Goal: Information Seeking & Learning: Learn about a topic

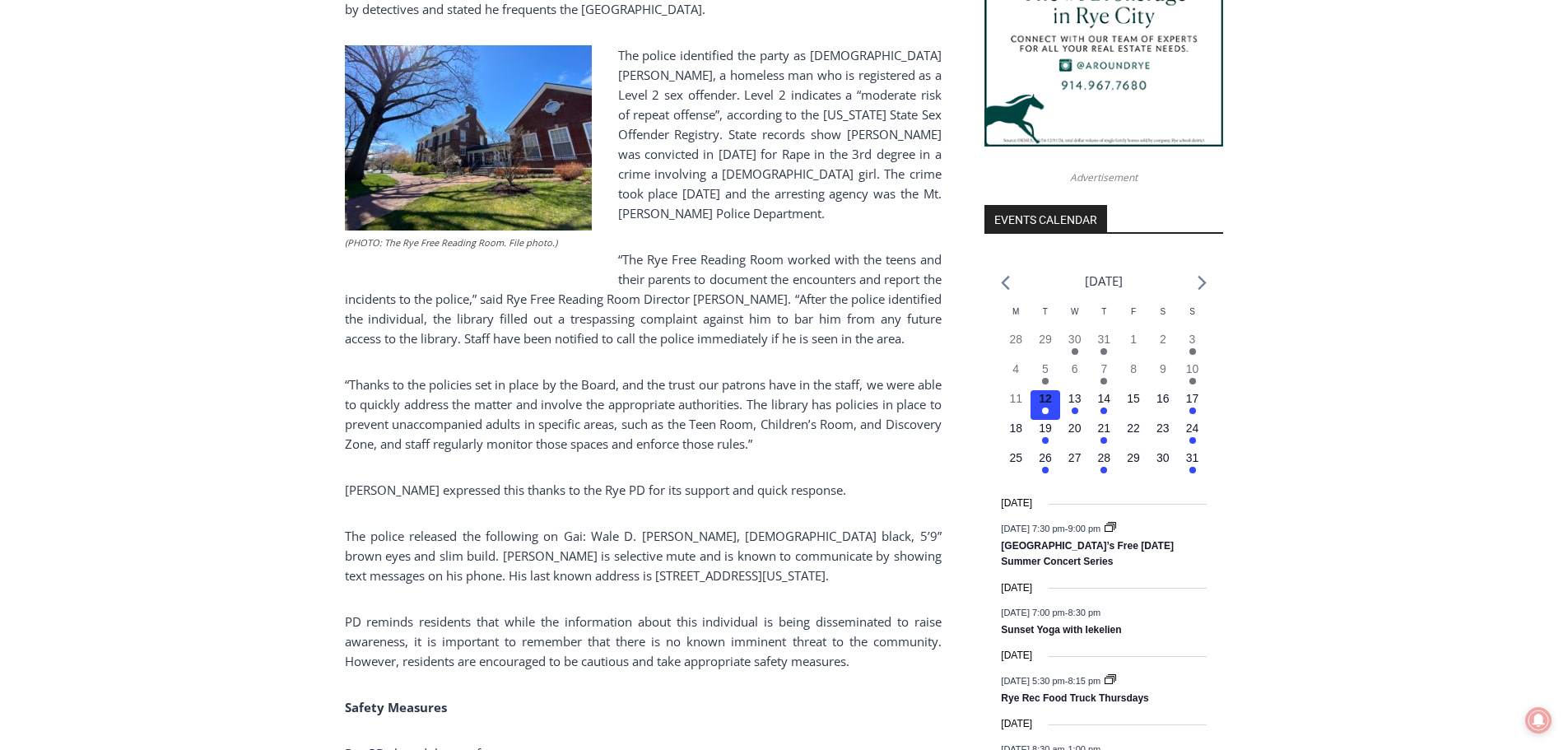
scroll to position [1565, 0]
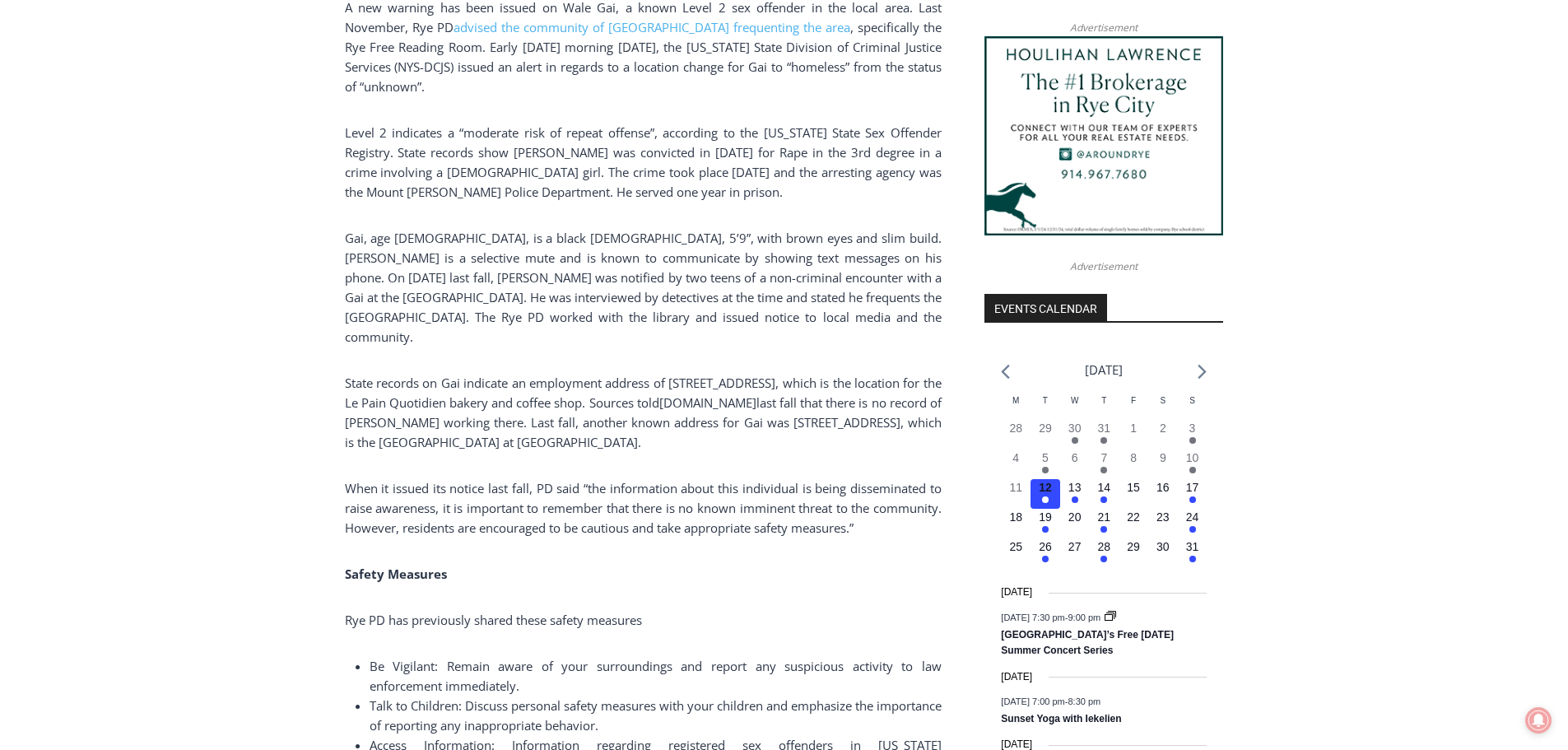
scroll to position [1482, 0]
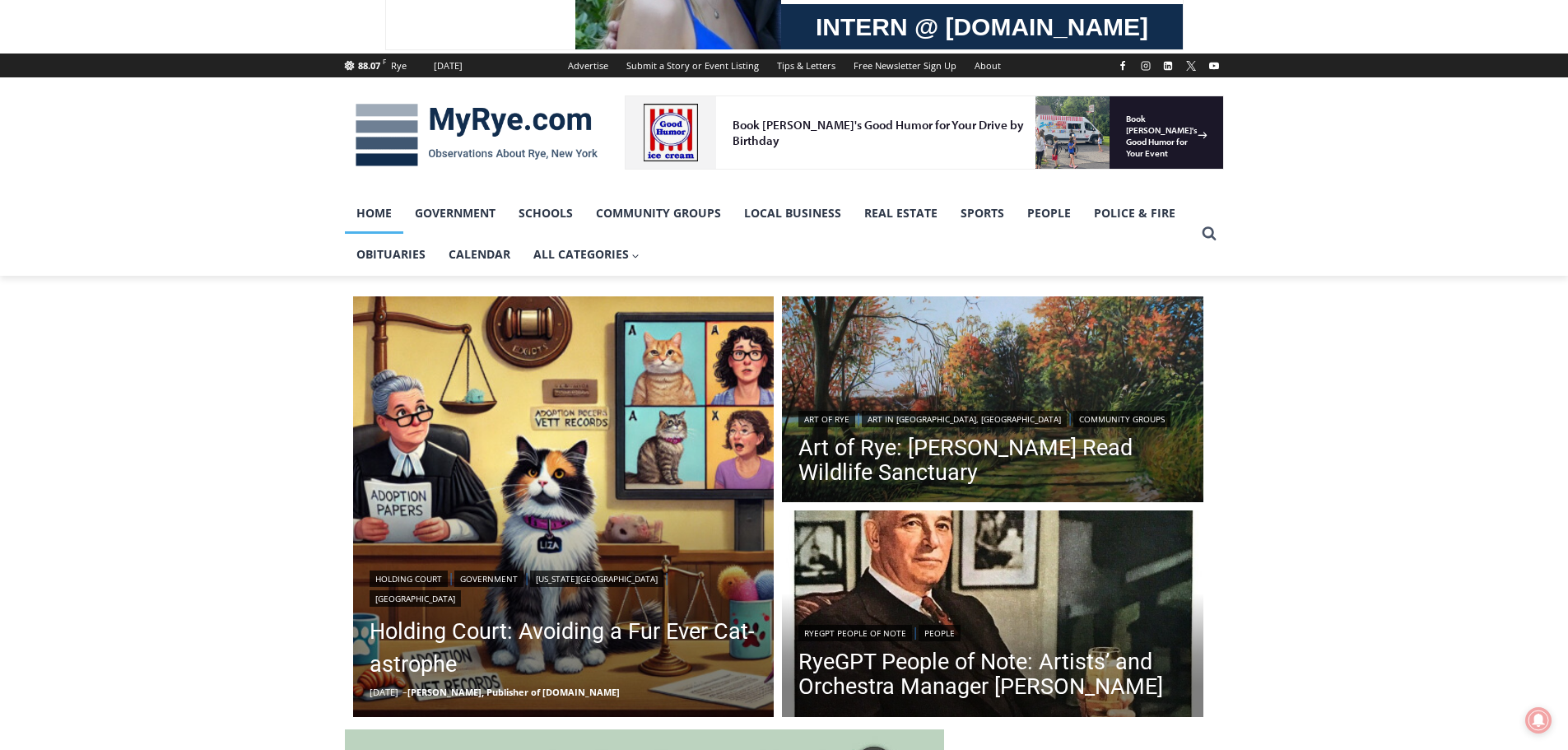
scroll to position [247, 0]
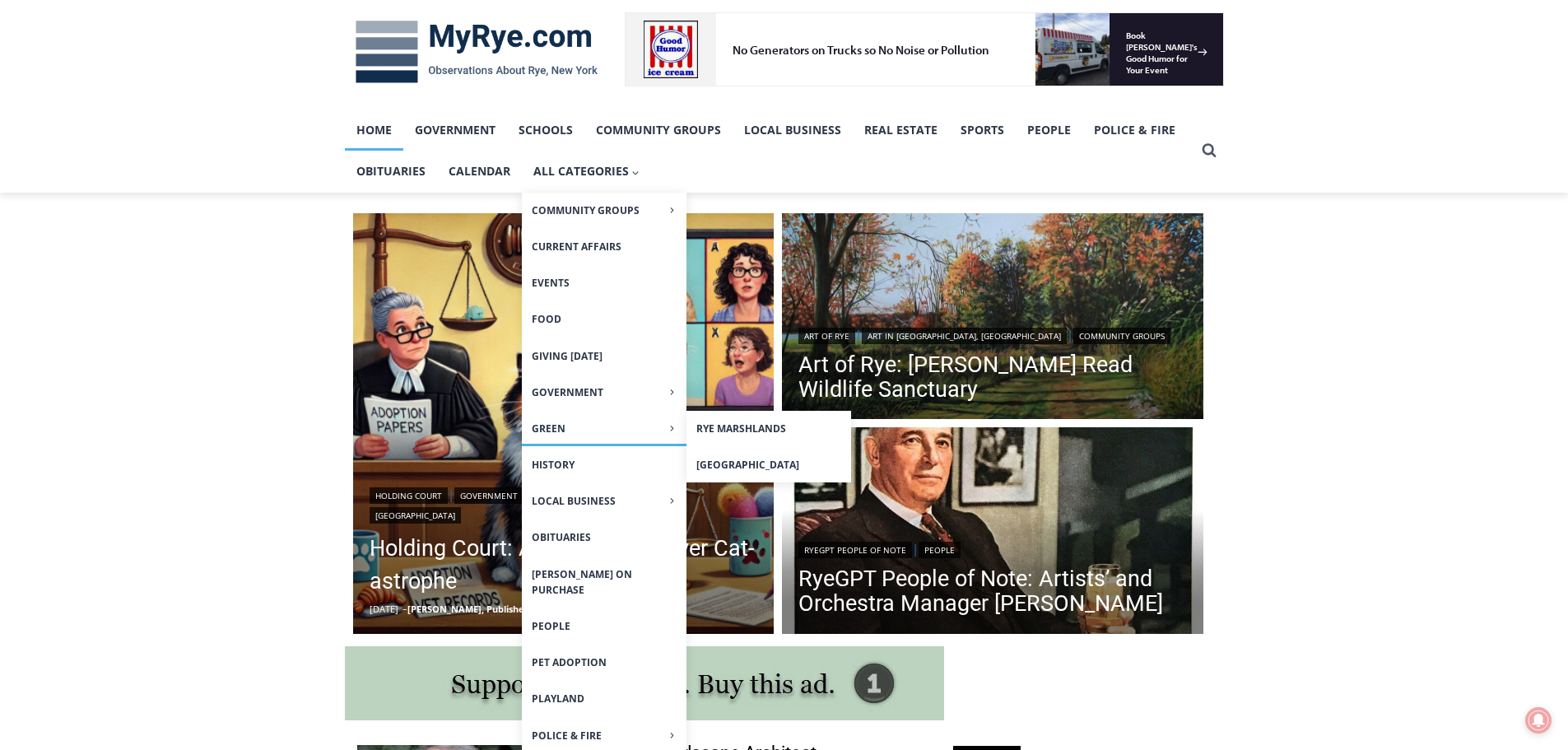
click at [554, 425] on span "Green Expand" at bounding box center [604, 428] width 145 height 15
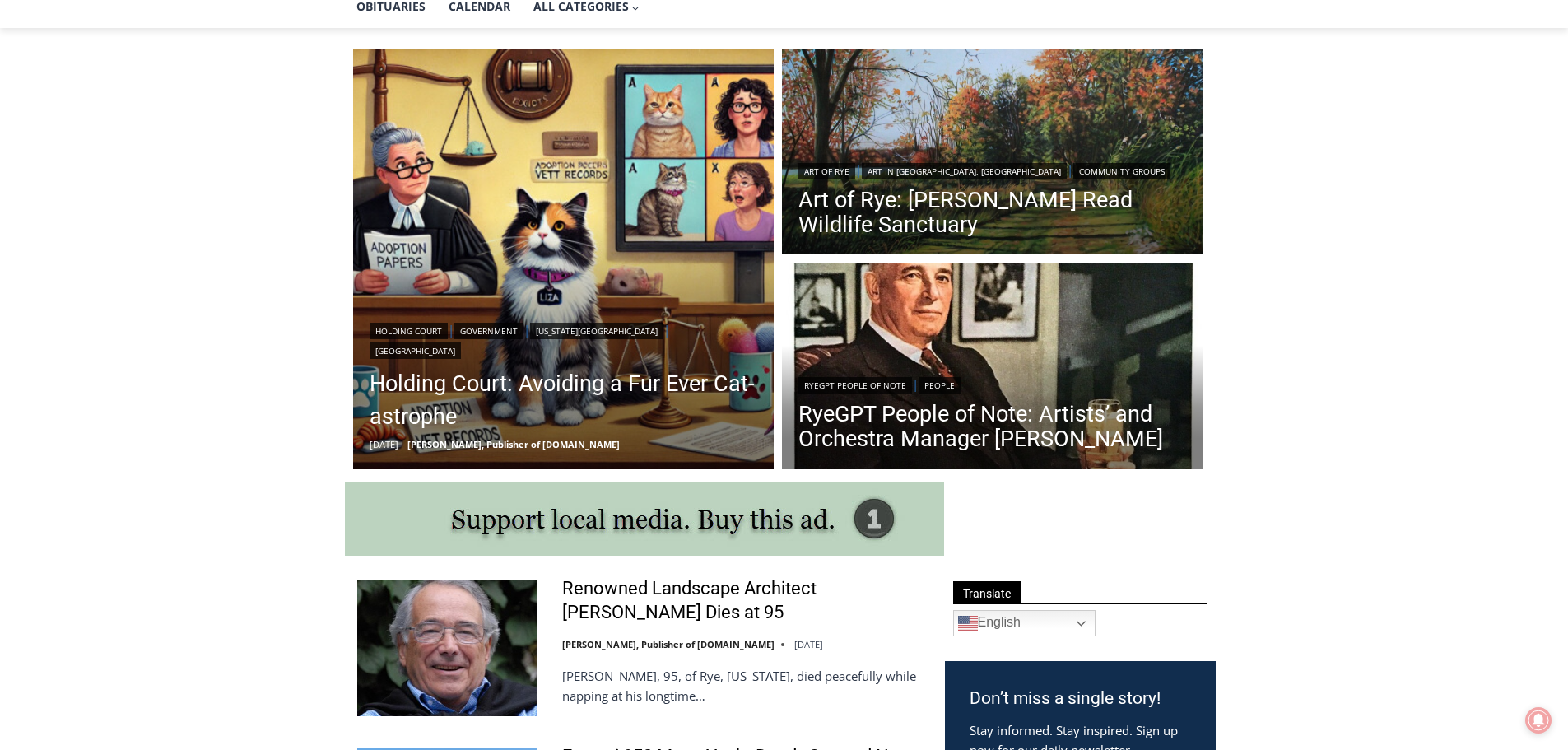
scroll to position [494, 0]
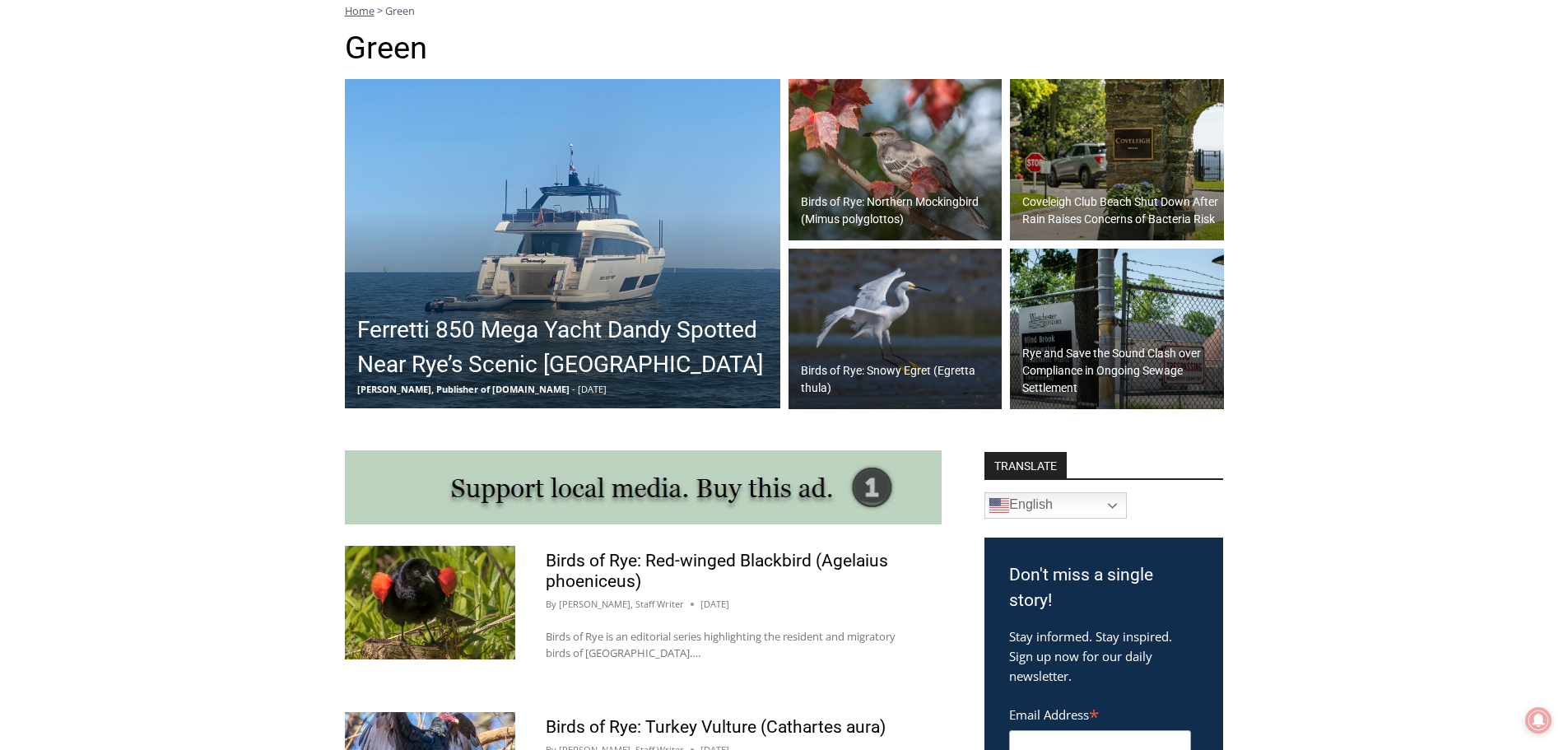
scroll to position [547, 0]
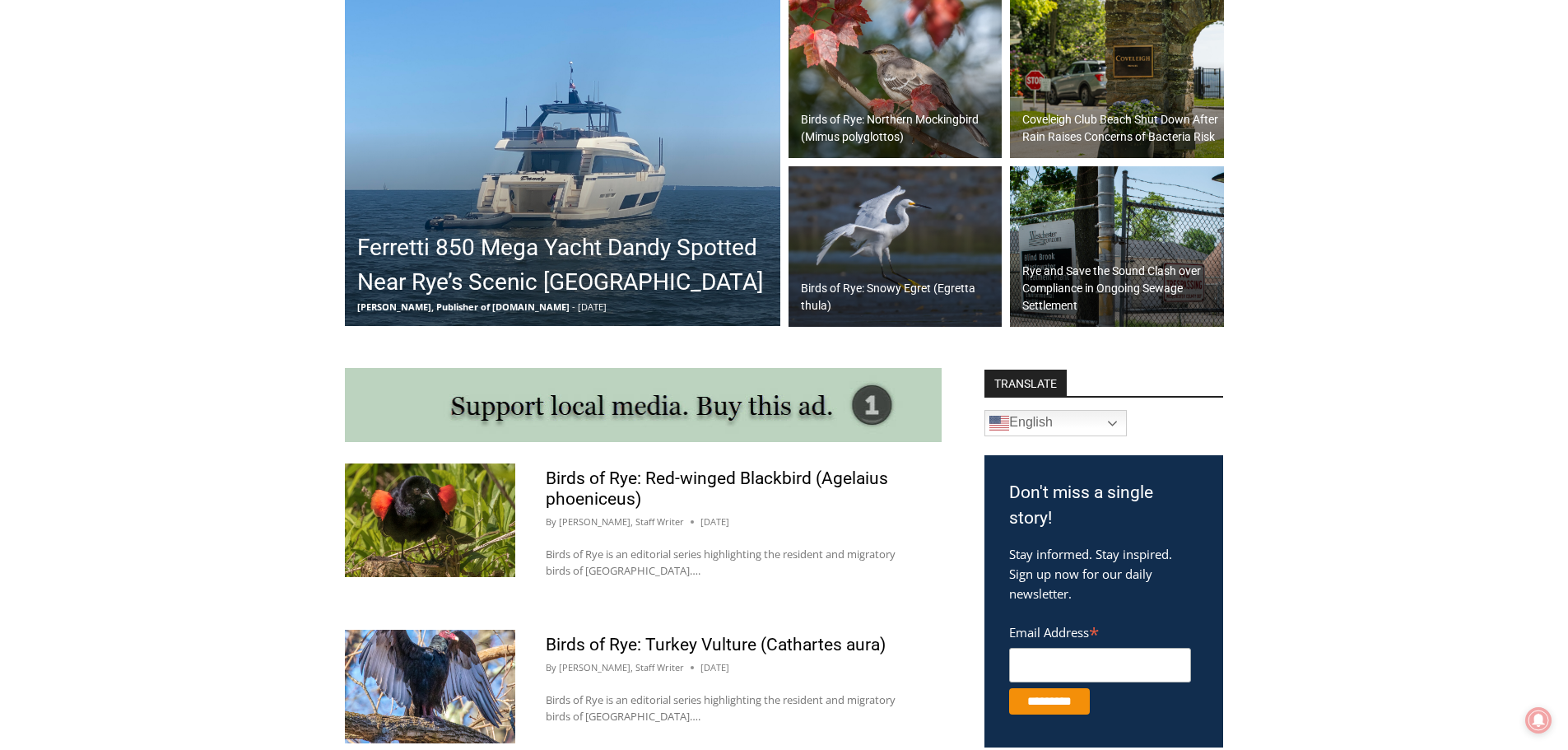
click at [1078, 271] on h2 "Rye and Save the Sound Clash over Compliance in Ongoing Sewage Settlement" at bounding box center [1121, 289] width 197 height 52
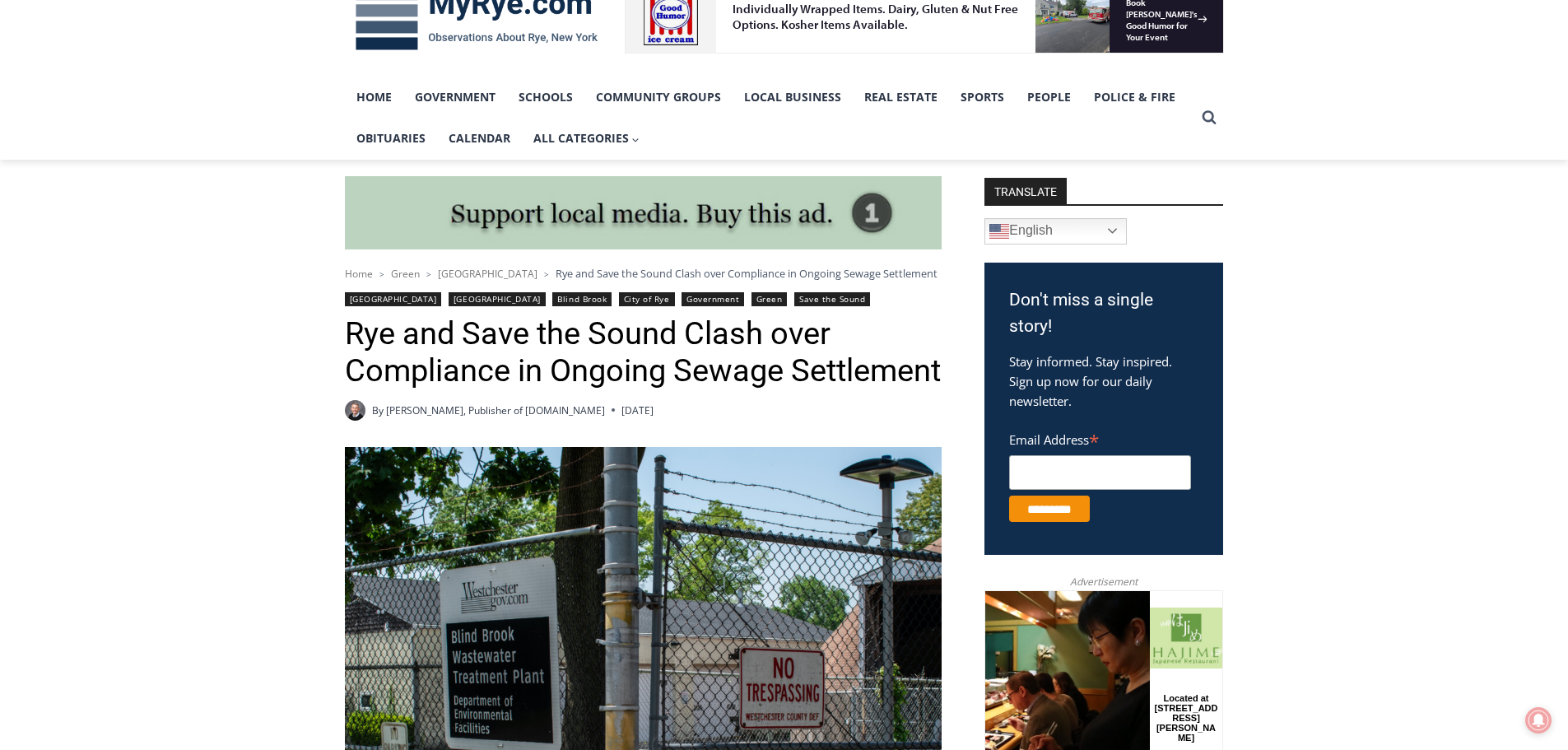
scroll to position [164, 0]
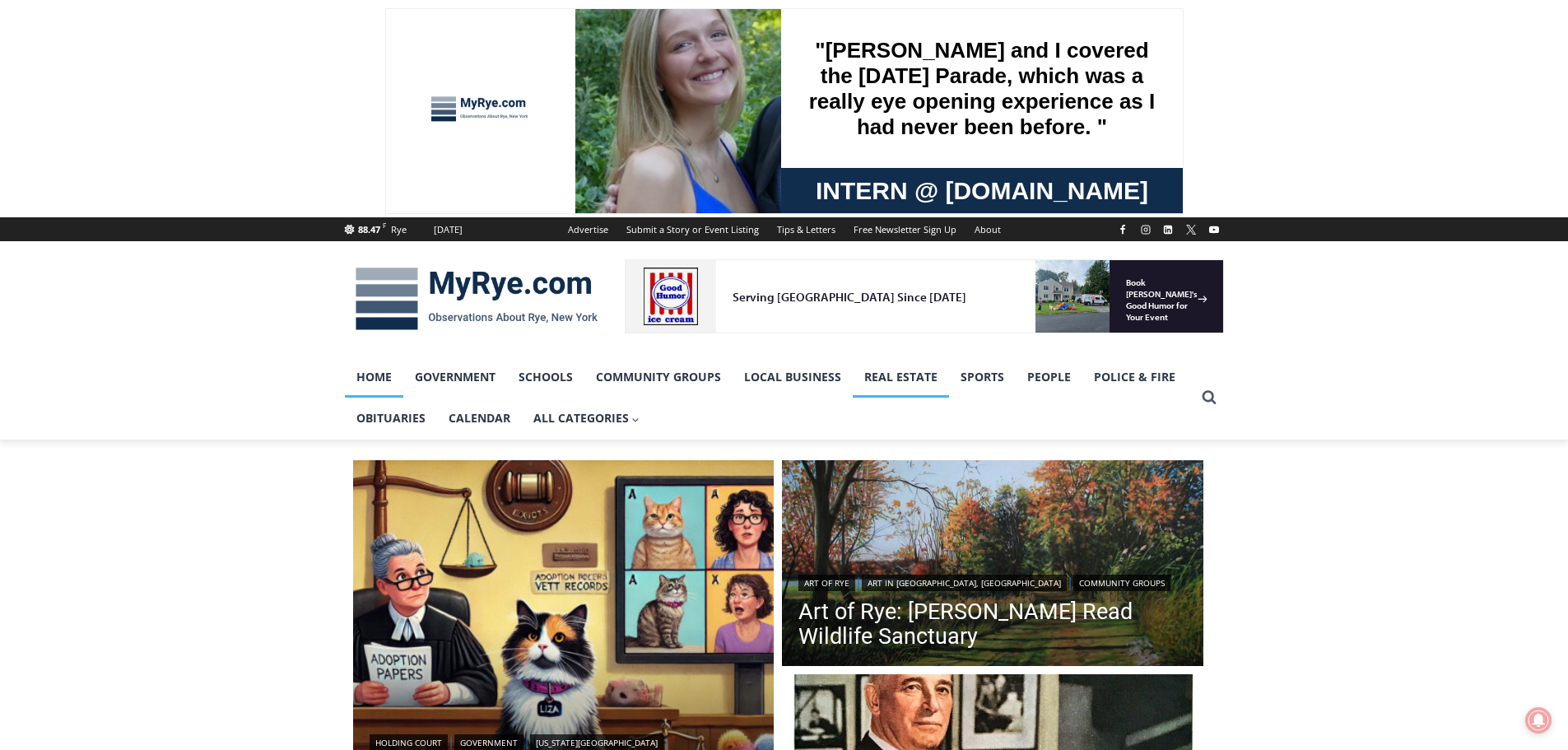
click at [905, 375] on link "Real Estate" at bounding box center [901, 377] width 96 height 41
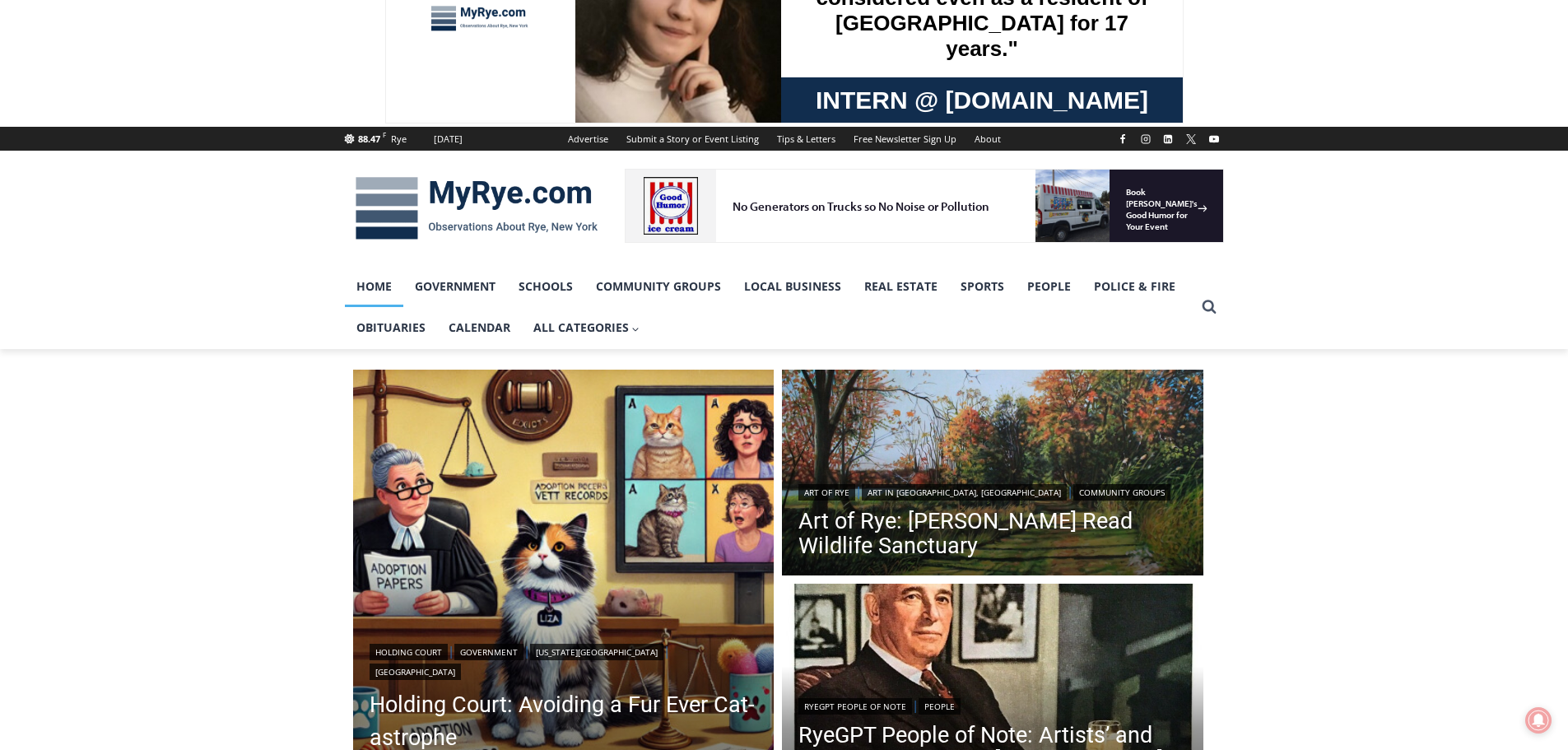
scroll to position [164, 0]
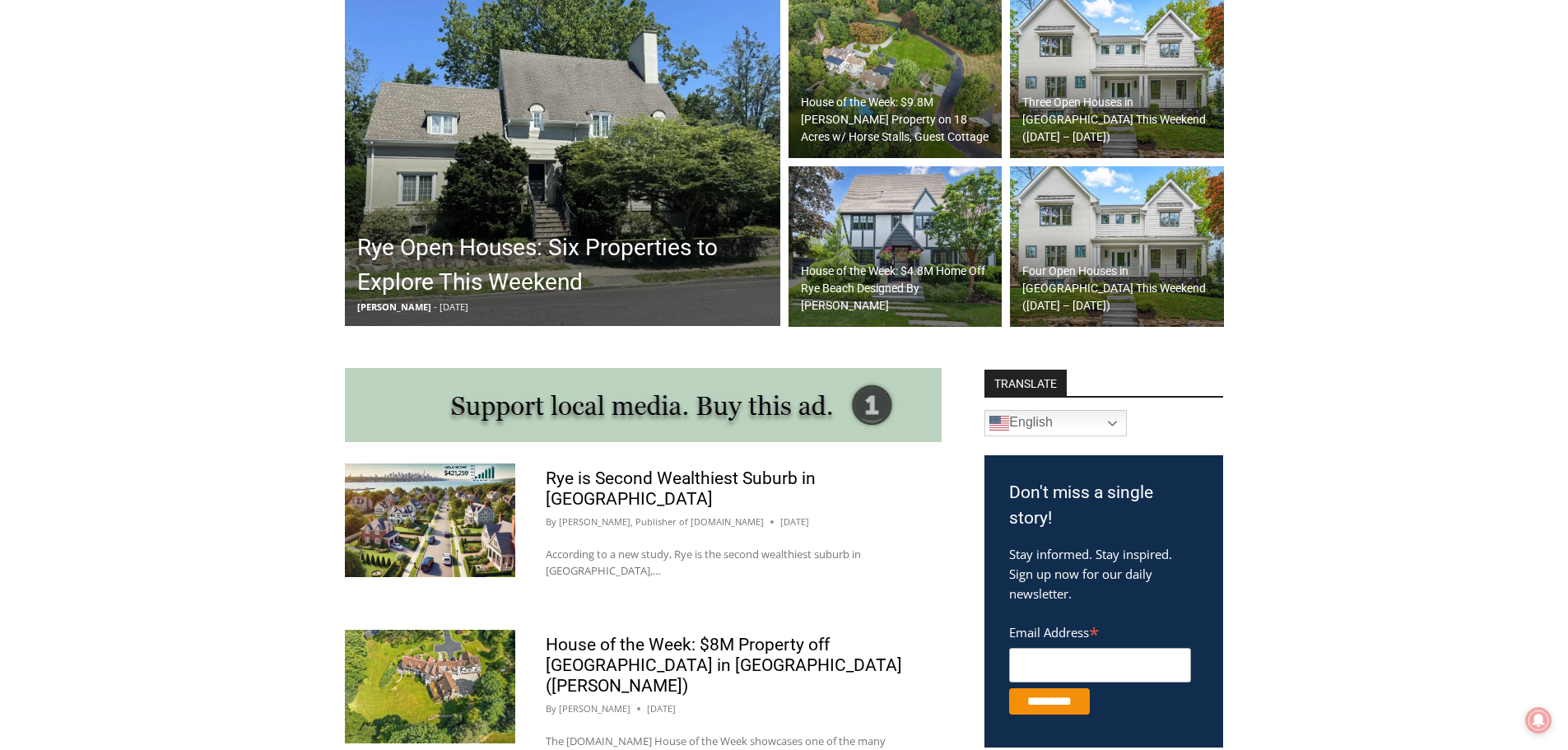
scroll to position [576, 0]
